Goal: Task Accomplishment & Management: Complete application form

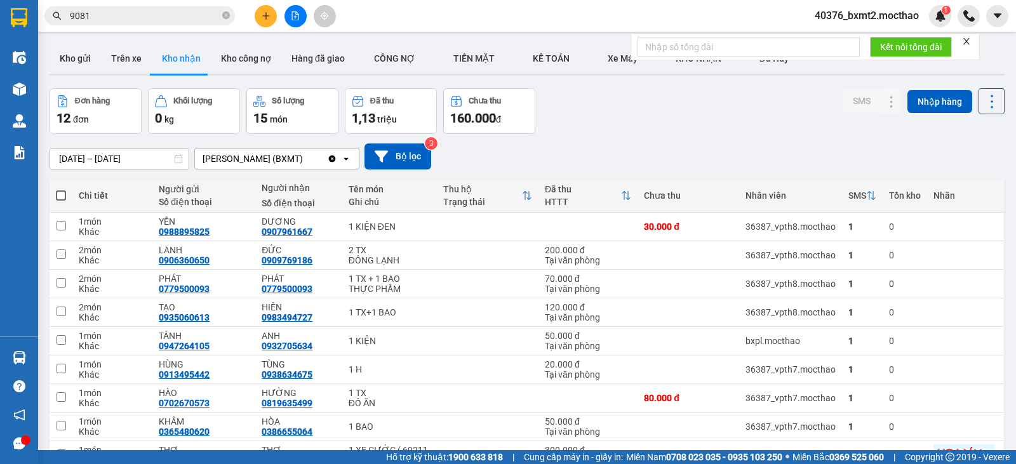
scroll to position [158, 0]
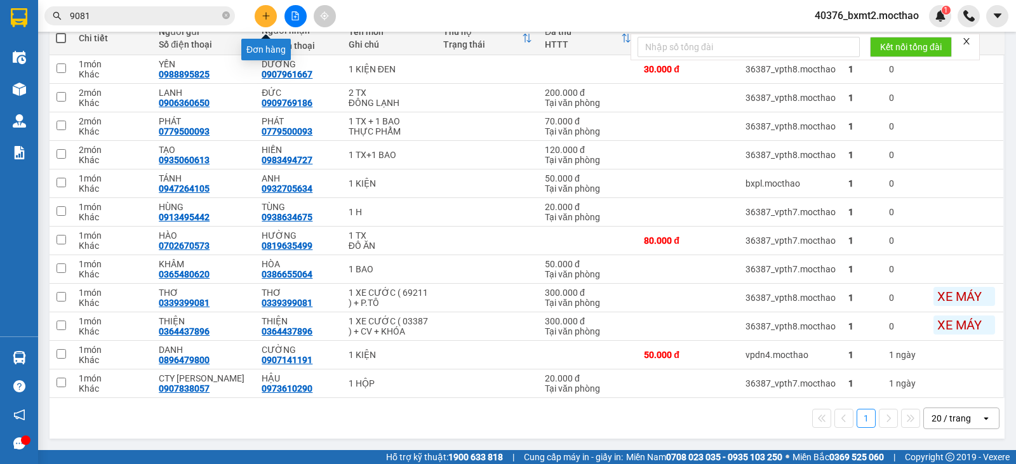
click at [271, 18] on button at bounding box center [266, 16] width 22 height 22
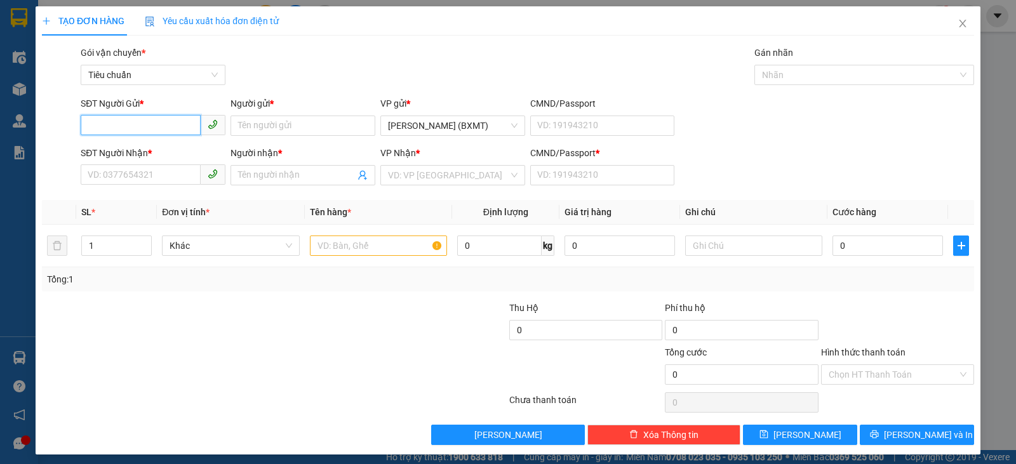
click at [152, 132] on input "SĐT Người Gửi *" at bounding box center [141, 125] width 120 height 20
click at [130, 123] on input "SĐT Người Gửi *" at bounding box center [141, 125] width 120 height 20
type input "0971017148"
click at [294, 131] on input "Người gửi *" at bounding box center [303, 126] width 145 height 20
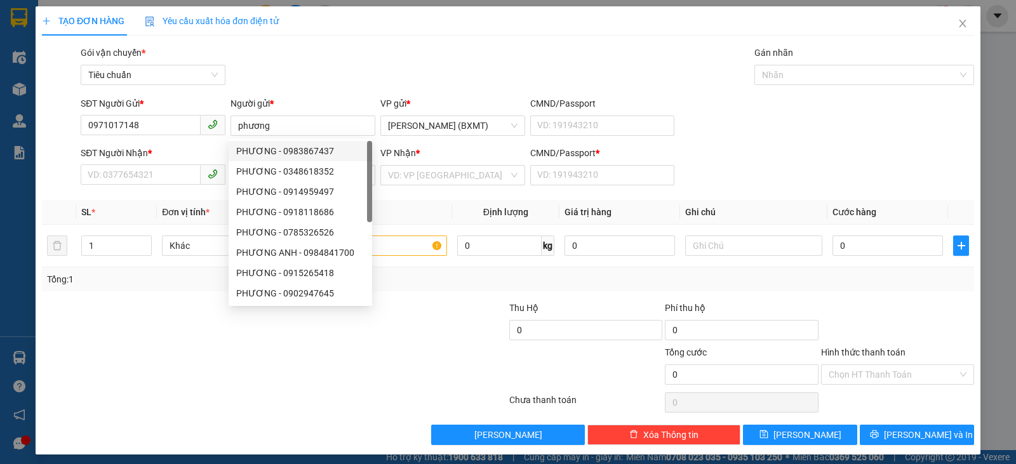
click at [133, 328] on div at bounding box center [197, 323] width 312 height 44
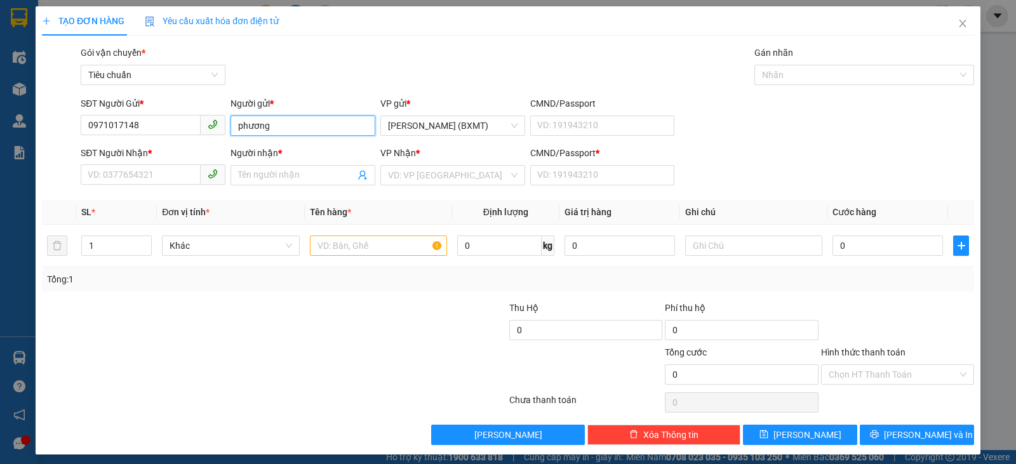
click at [241, 130] on input "phương" at bounding box center [303, 126] width 145 height 20
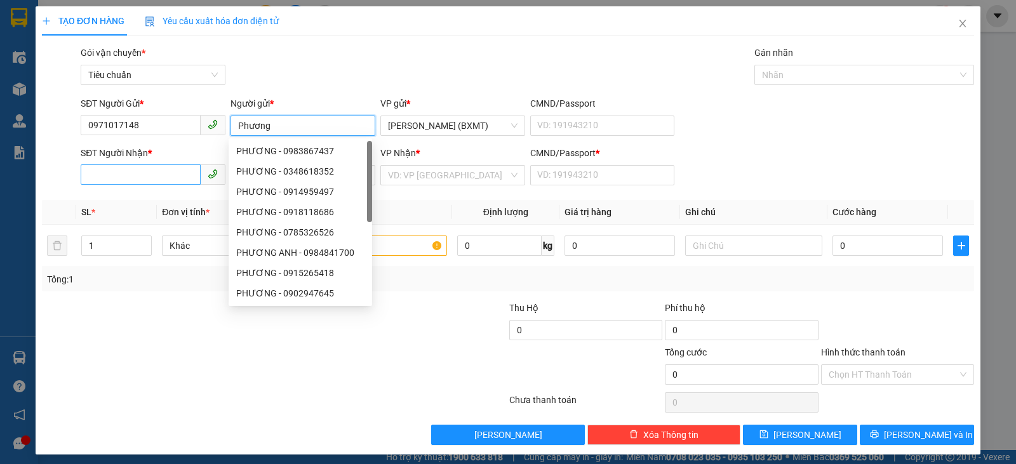
type input "Phương"
click at [132, 170] on input "SĐT Người Nhận *" at bounding box center [141, 175] width 120 height 20
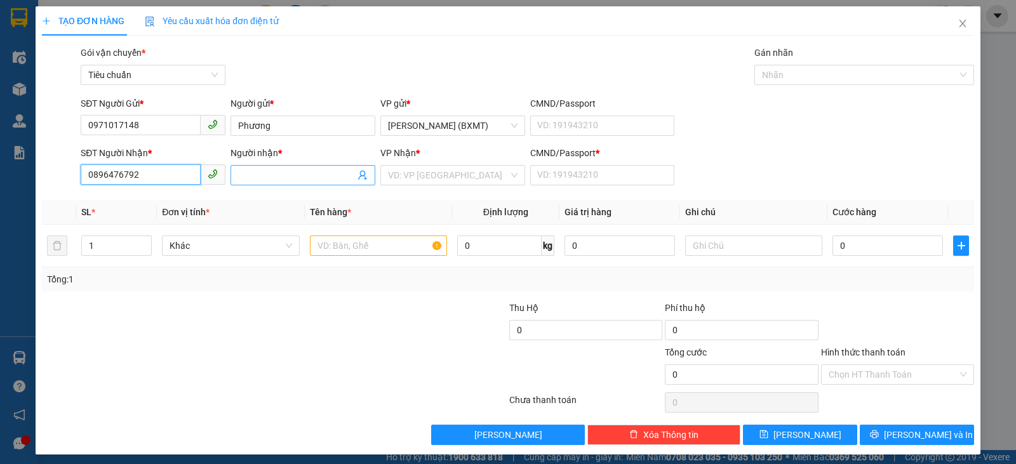
type input "0896476792"
click at [312, 179] on input "Người nhận *" at bounding box center [296, 175] width 117 height 14
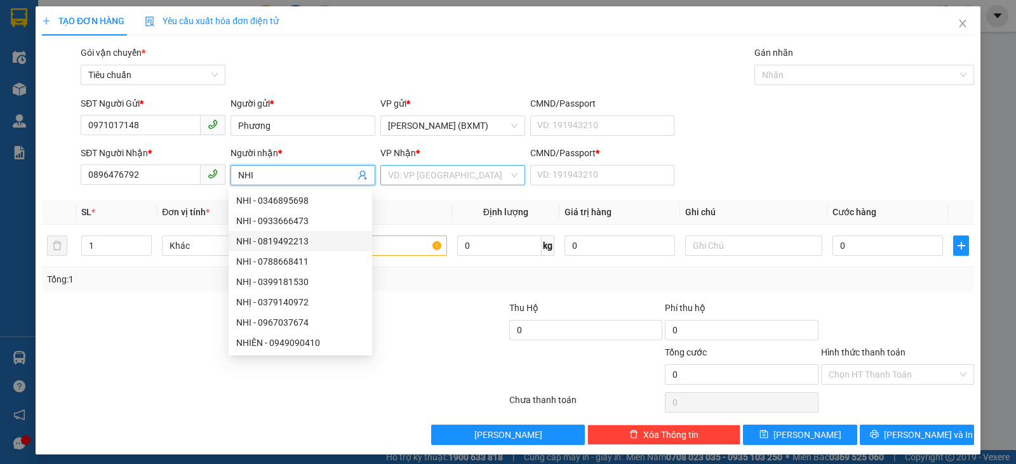
type input "NHI"
click at [464, 168] on input "search" at bounding box center [448, 175] width 121 height 19
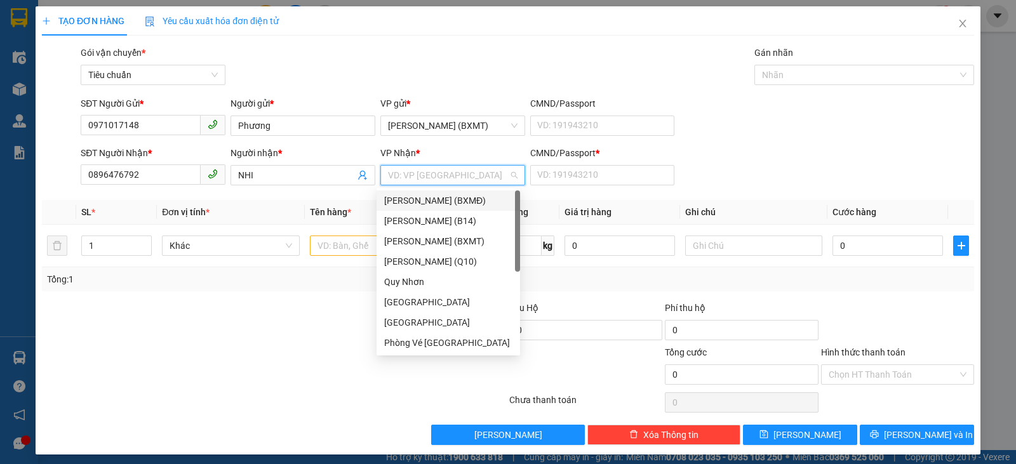
type input "T"
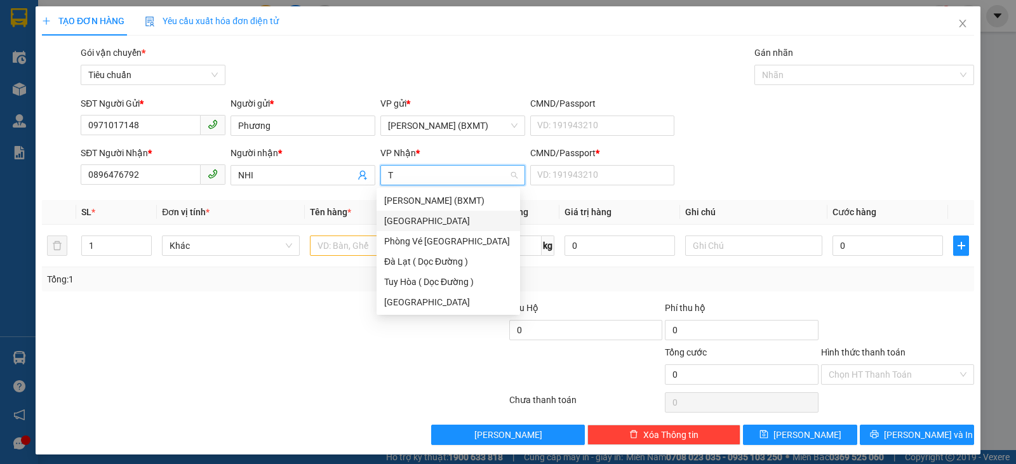
click at [448, 216] on div "[GEOGRAPHIC_DATA]" at bounding box center [448, 221] width 128 height 14
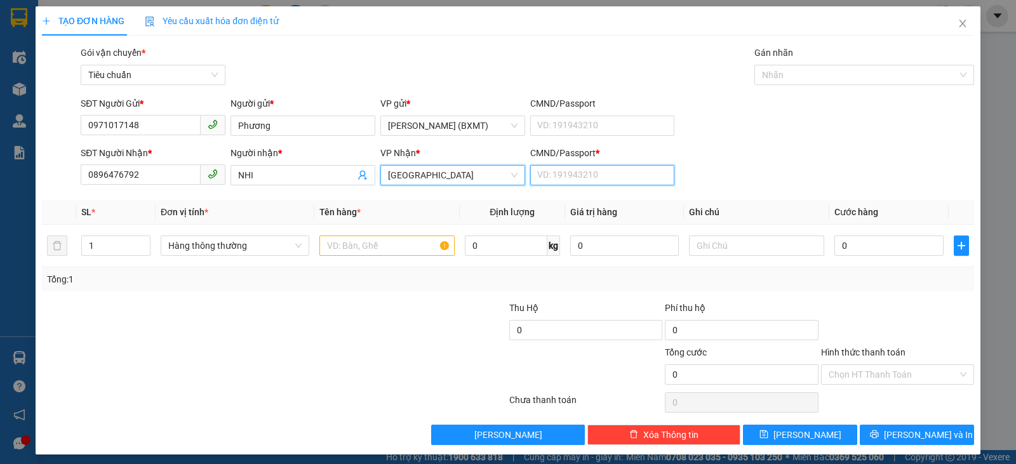
click at [574, 176] on input "CMND/Passport *" at bounding box center [602, 175] width 145 height 20
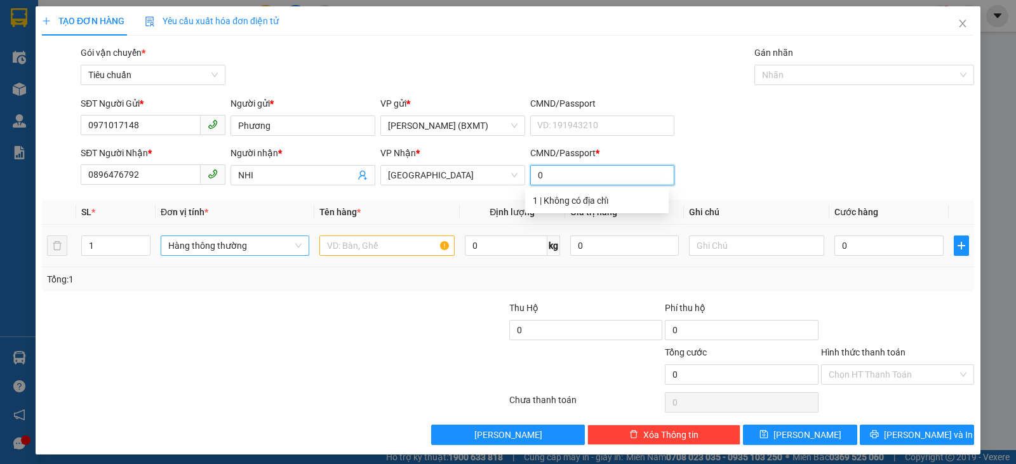
click at [177, 252] on span "Hàng thông thường" at bounding box center [234, 245] width 133 height 19
type input "0"
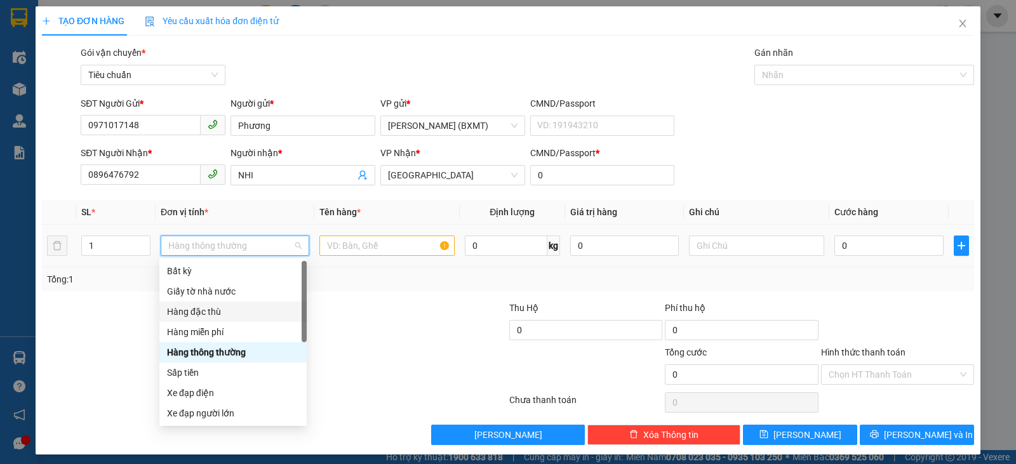
scroll to position [81, 0]
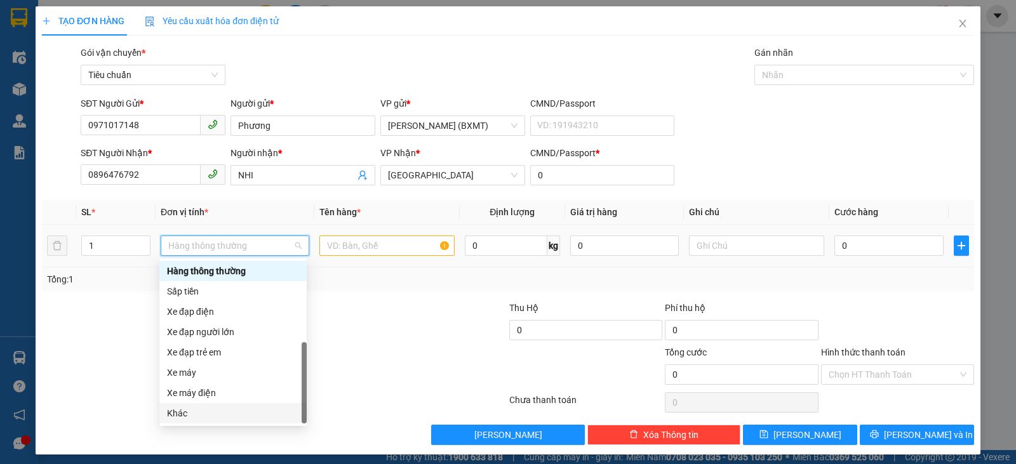
drag, startPoint x: 224, startPoint y: 408, endPoint x: 245, endPoint y: 354, distance: 57.1
click at [222, 407] on div "Khác" at bounding box center [233, 414] width 132 height 14
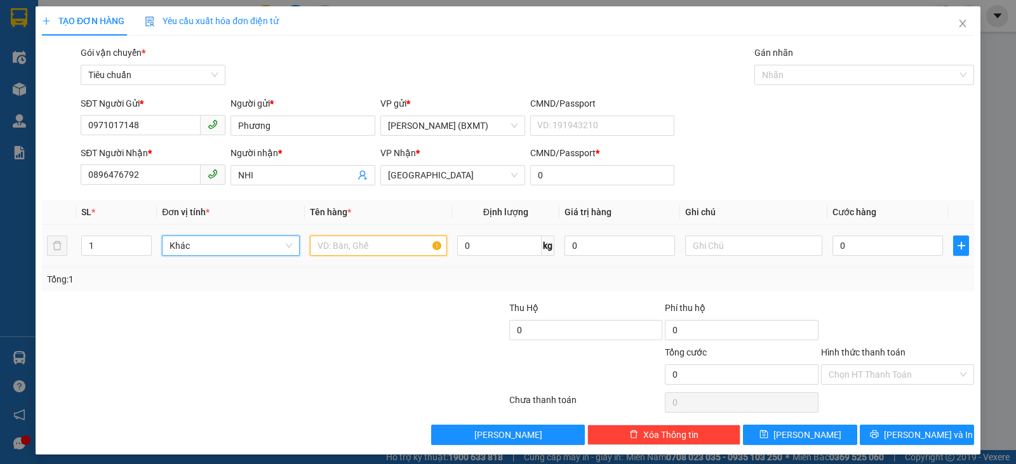
click at [349, 249] on input "text" at bounding box center [378, 246] width 137 height 20
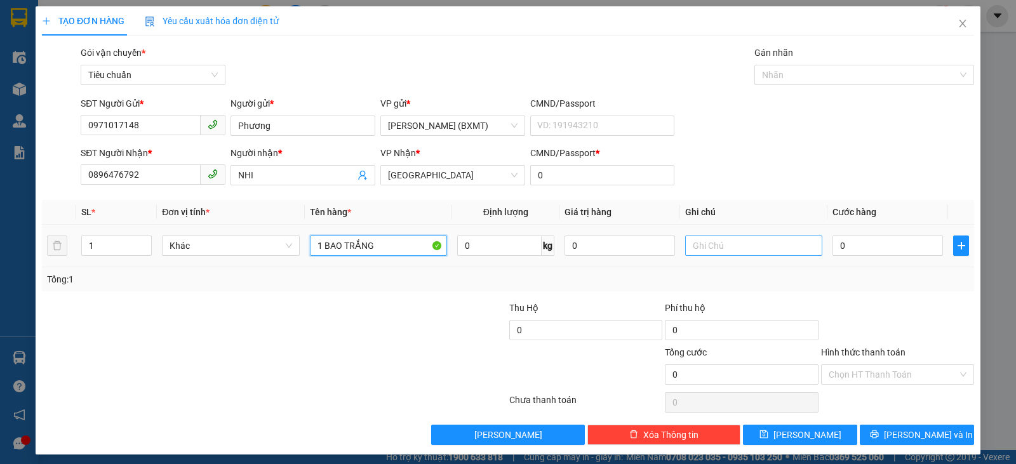
type input "1 BAO TRẮNG"
click at [717, 244] on input "text" at bounding box center [753, 246] width 137 height 20
type input "QUẦN ÁO"
click at [870, 241] on input "0" at bounding box center [888, 246] width 111 height 20
type input "5"
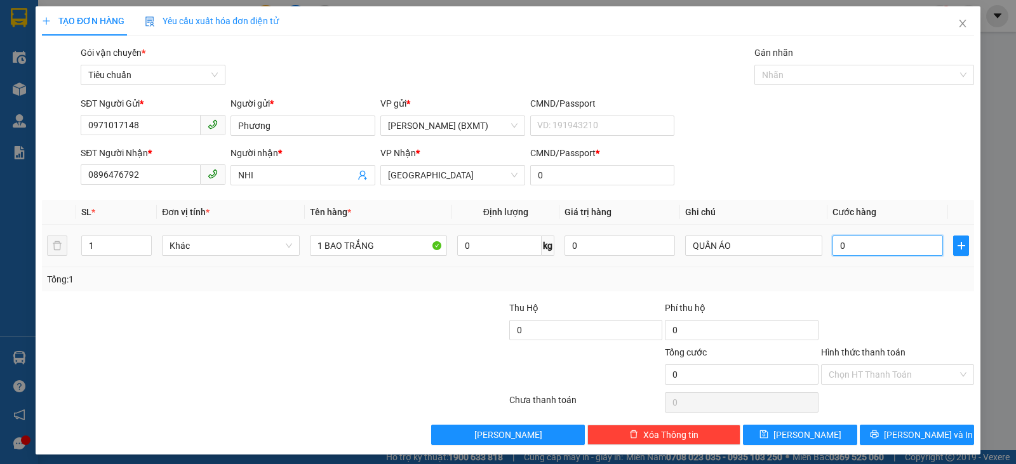
type input "5"
type input "50"
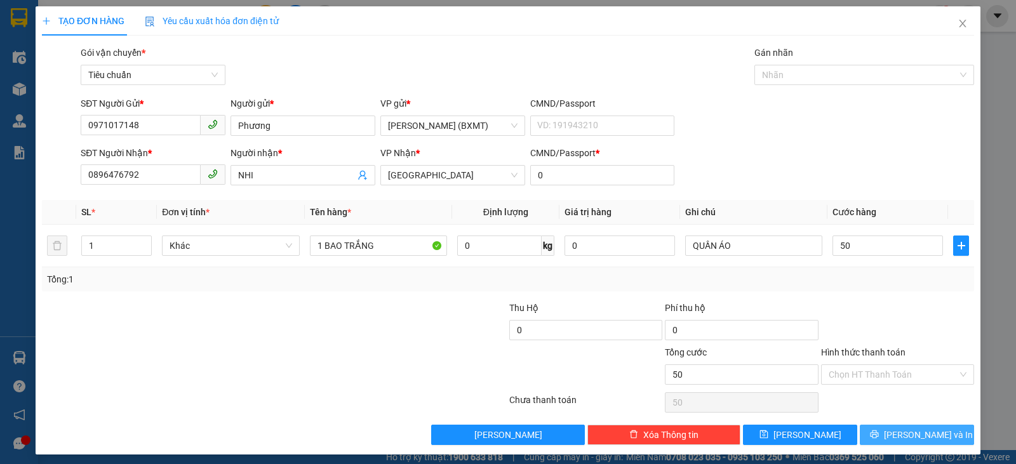
type input "50.000"
click at [901, 429] on span "[PERSON_NAME] và In" at bounding box center [928, 435] width 89 height 14
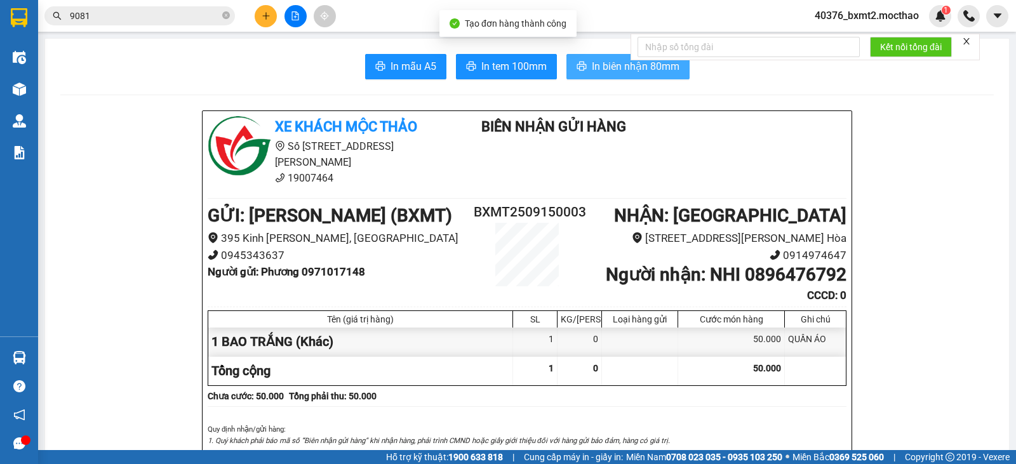
click at [571, 71] on button "In biên nhận 80mm" at bounding box center [628, 66] width 123 height 25
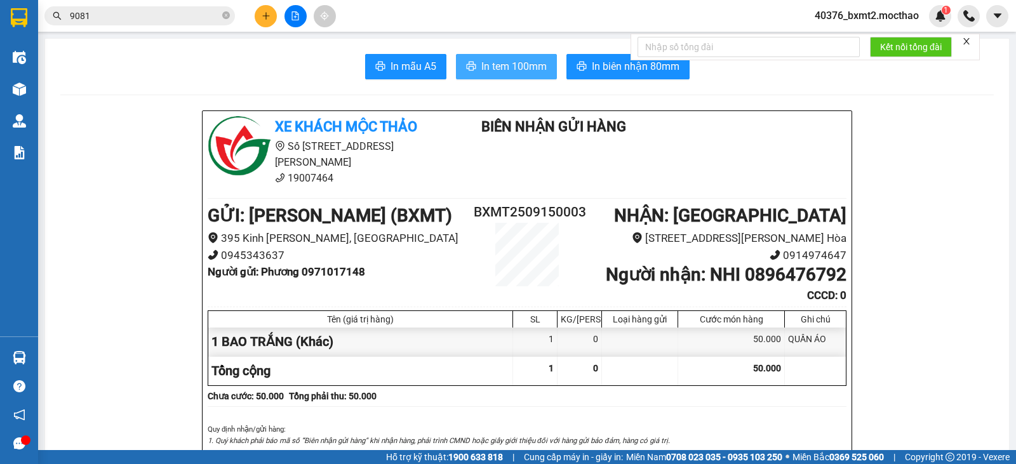
click at [496, 71] on span "In tem 100mm" at bounding box center [514, 66] width 65 height 16
click at [262, 18] on icon "plus" at bounding box center [266, 15] width 9 height 9
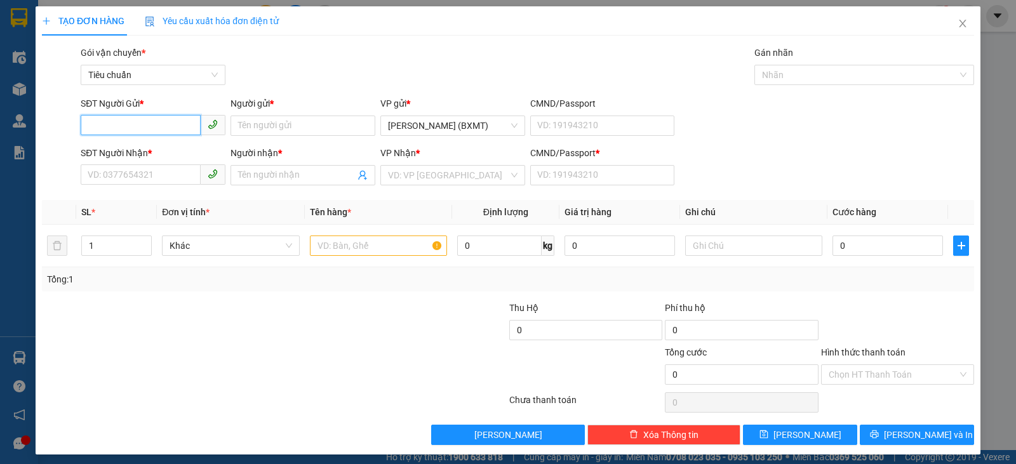
click at [144, 128] on input "SĐT Người Gửi *" at bounding box center [141, 125] width 120 height 20
click at [166, 152] on div "0907273760 - [PERSON_NAME]" at bounding box center [152, 151] width 128 height 14
type input "0907273760"
type input "[PERSON_NAME]"
type input "0388913487"
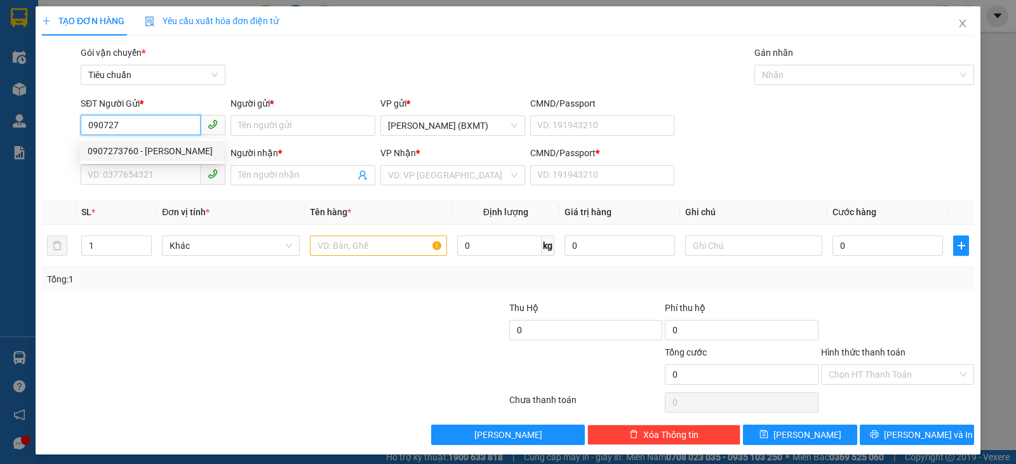
type input "CHỊ MƯỜI"
type input "0"
type input "50.000"
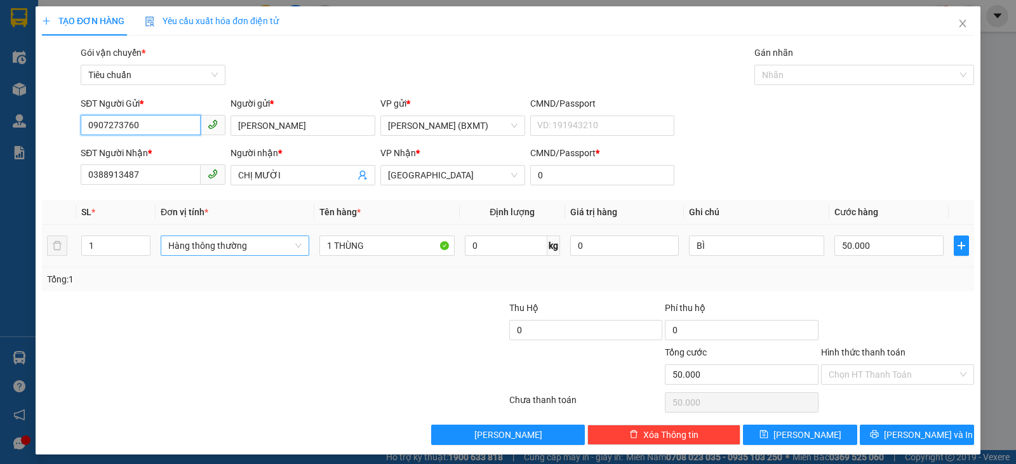
click at [209, 244] on span "Hàng thông thường" at bounding box center [234, 245] width 133 height 19
type input "0907273760"
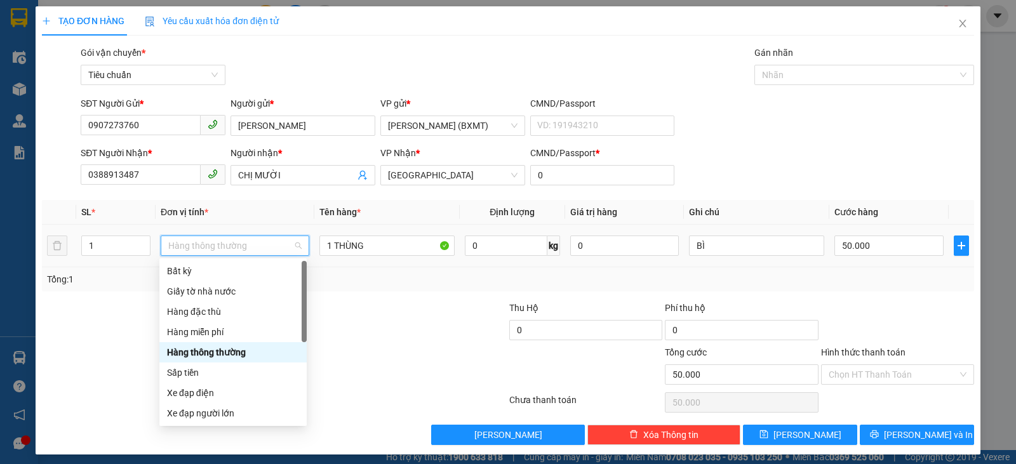
scroll to position [81, 0]
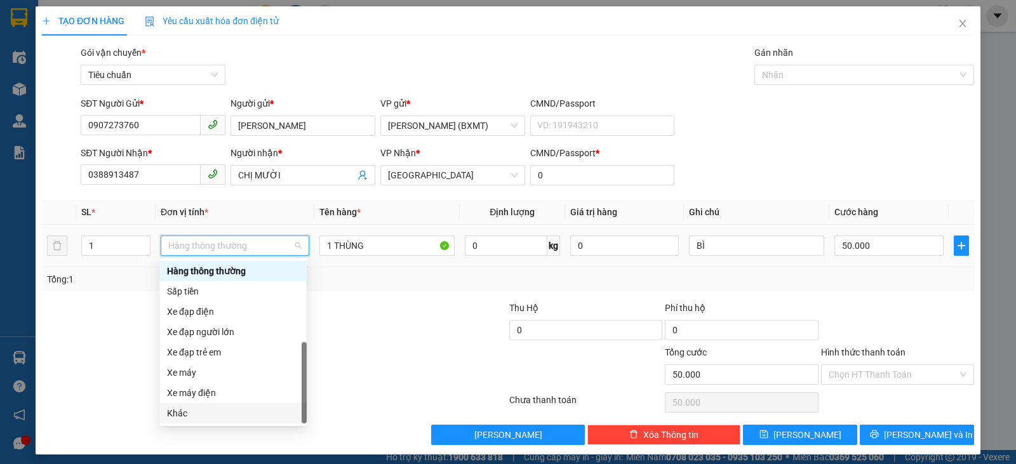
drag, startPoint x: 192, startPoint y: 410, endPoint x: 201, endPoint y: 406, distance: 9.4
click at [194, 411] on div "Khác" at bounding box center [233, 414] width 132 height 14
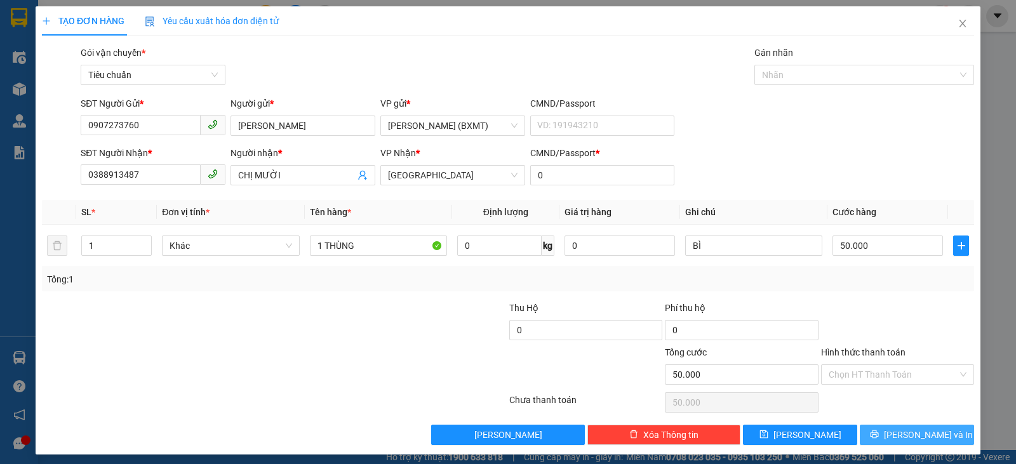
click at [903, 435] on span "[PERSON_NAME] và In" at bounding box center [928, 435] width 89 height 14
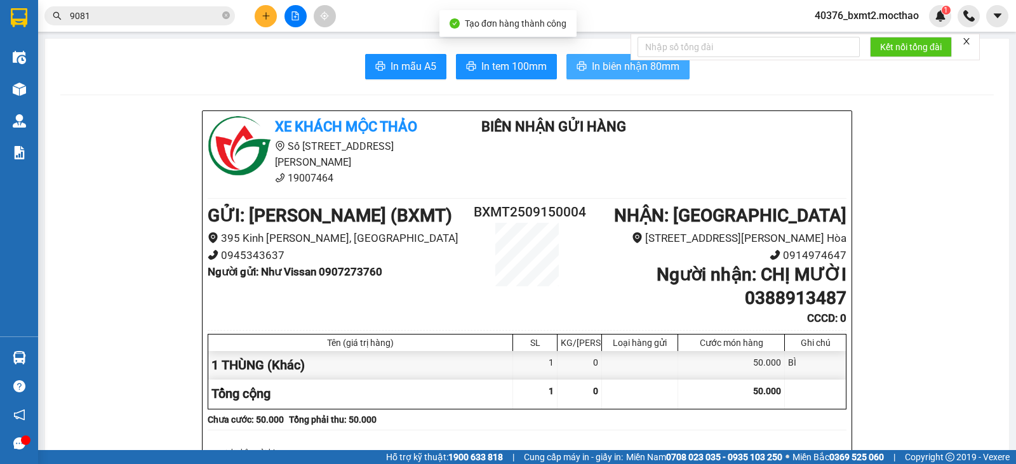
click at [581, 58] on button "In biên nhận 80mm" at bounding box center [628, 66] width 123 height 25
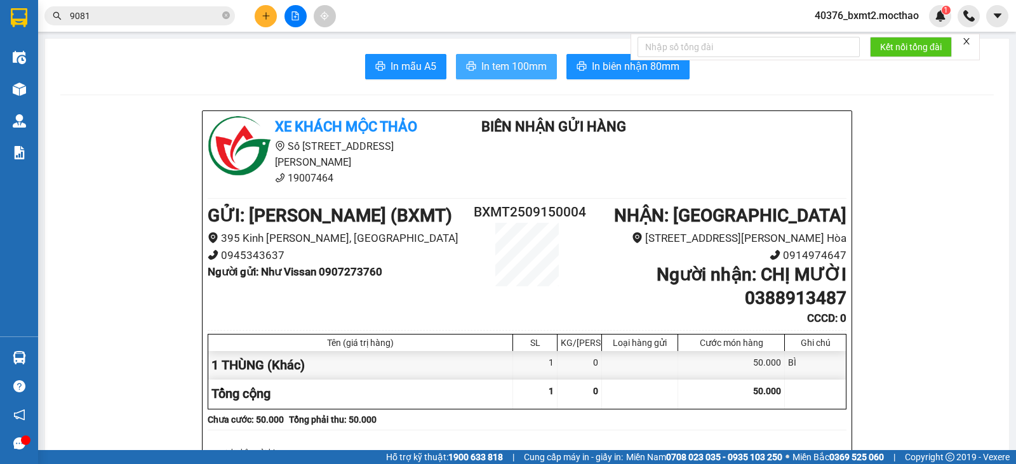
click at [529, 62] on span "In tem 100mm" at bounding box center [514, 66] width 65 height 16
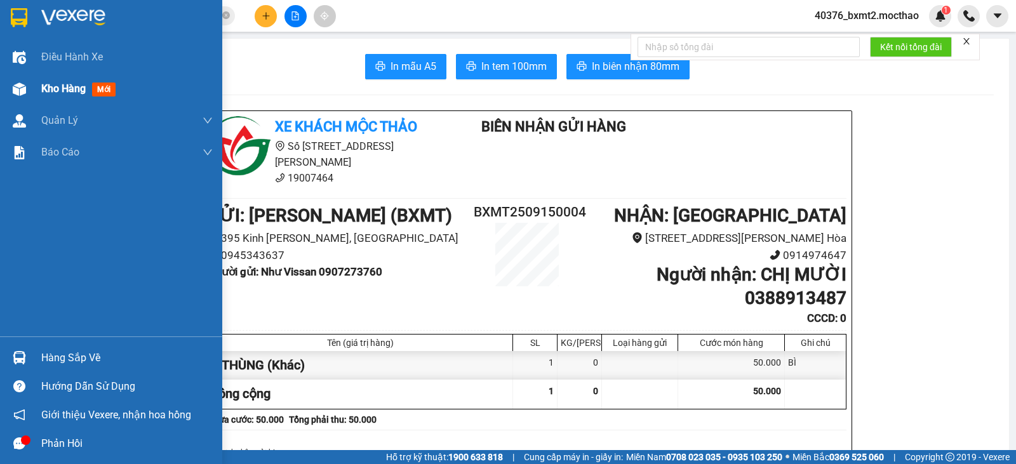
click at [18, 87] on img at bounding box center [19, 89] width 13 height 13
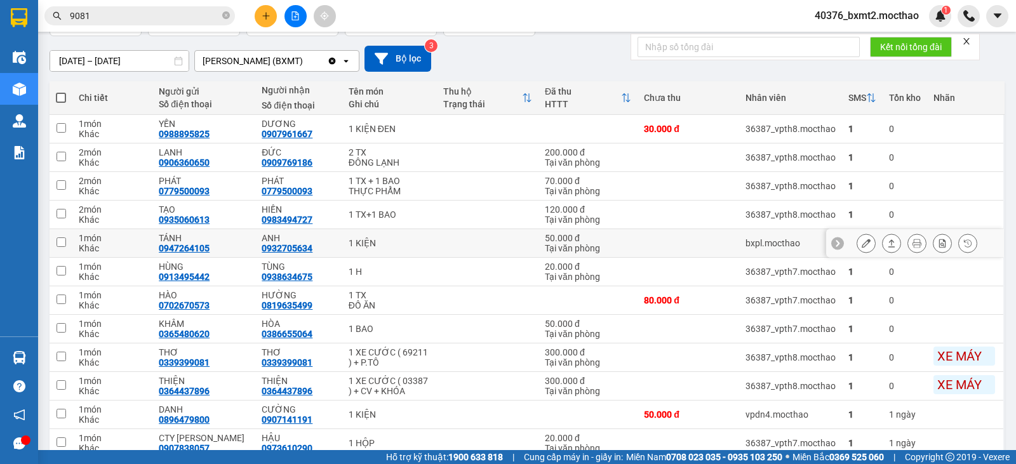
scroll to position [127, 0]
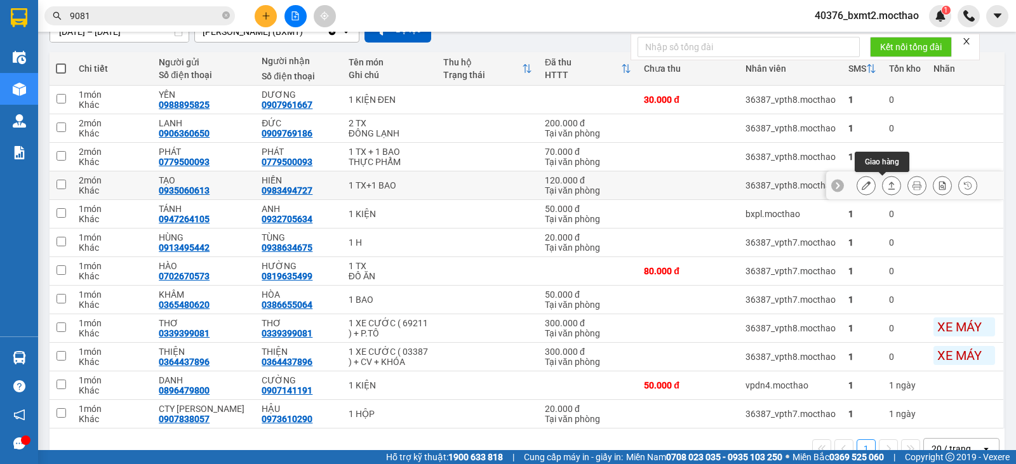
click at [883, 189] on button at bounding box center [892, 186] width 18 height 22
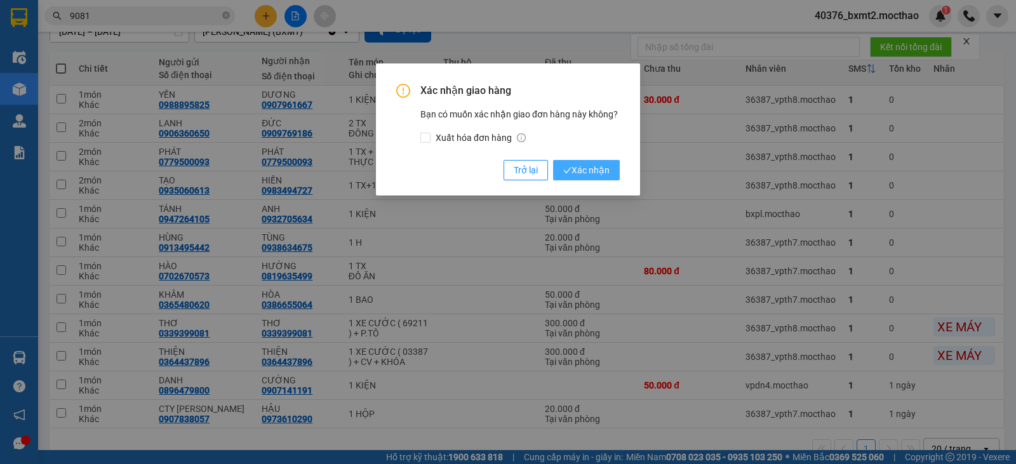
click at [574, 163] on button "Xác nhận" at bounding box center [586, 170] width 67 height 20
